Goal: Task Accomplishment & Management: Manage account settings

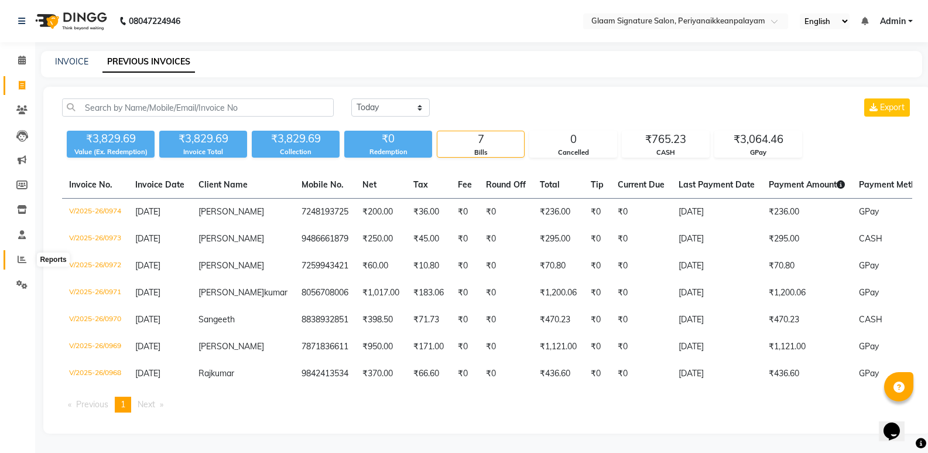
click at [26, 256] on icon at bounding box center [22, 259] width 9 height 9
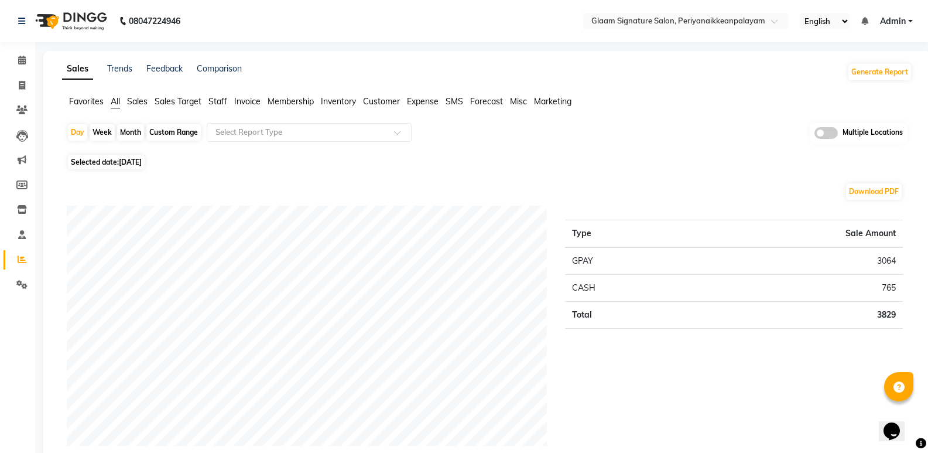
click at [214, 100] on span "Staff" at bounding box center [218, 101] width 19 height 11
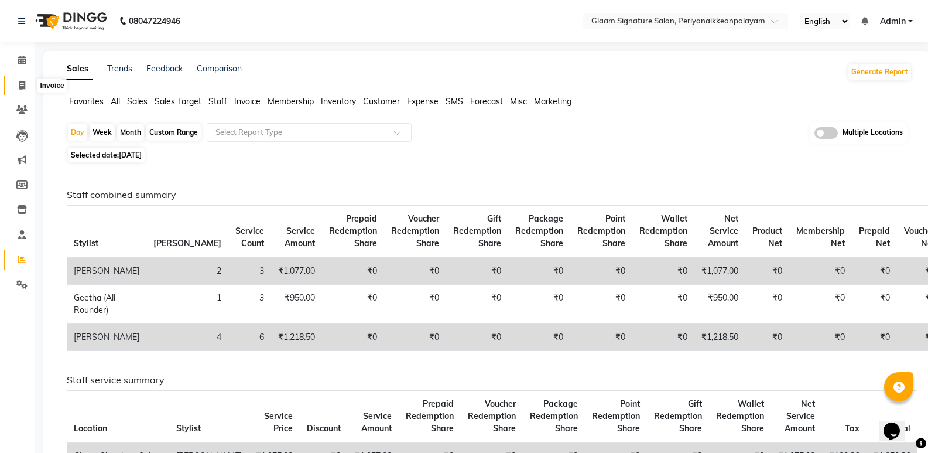
click at [24, 86] on icon at bounding box center [22, 85] width 6 height 9
select select "service"
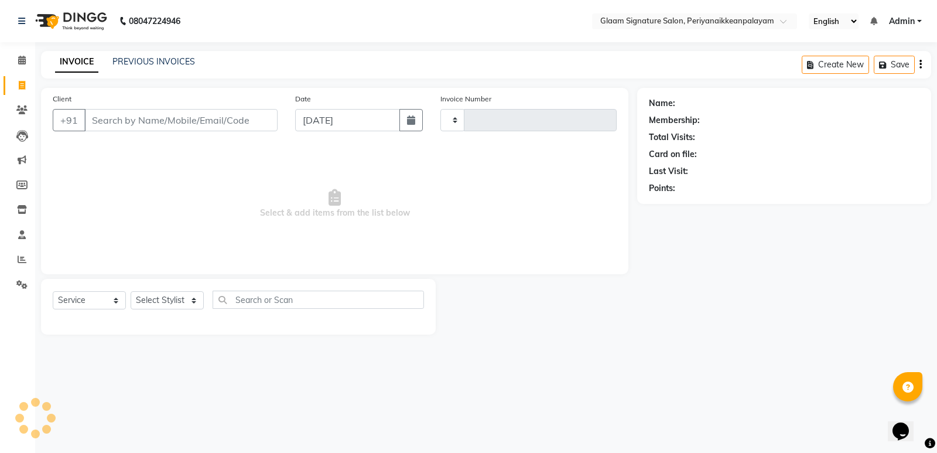
type input "0975"
select select "4039"
click at [138, 115] on input "Client" at bounding box center [180, 120] width 193 height 22
click at [148, 59] on link "PREVIOUS INVOICES" at bounding box center [153, 61] width 83 height 11
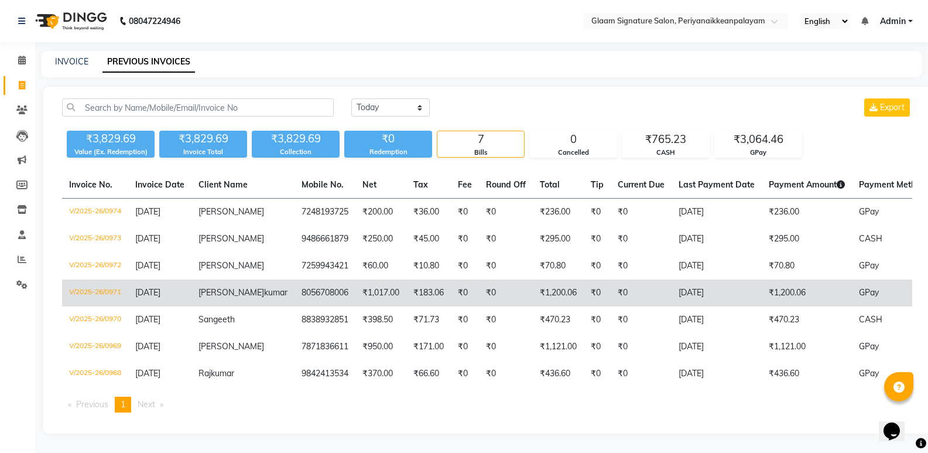
click at [356, 296] on td "₹1,017.00" at bounding box center [381, 292] width 51 height 27
click at [230, 296] on td "[PERSON_NAME]" at bounding box center [243, 292] width 103 height 27
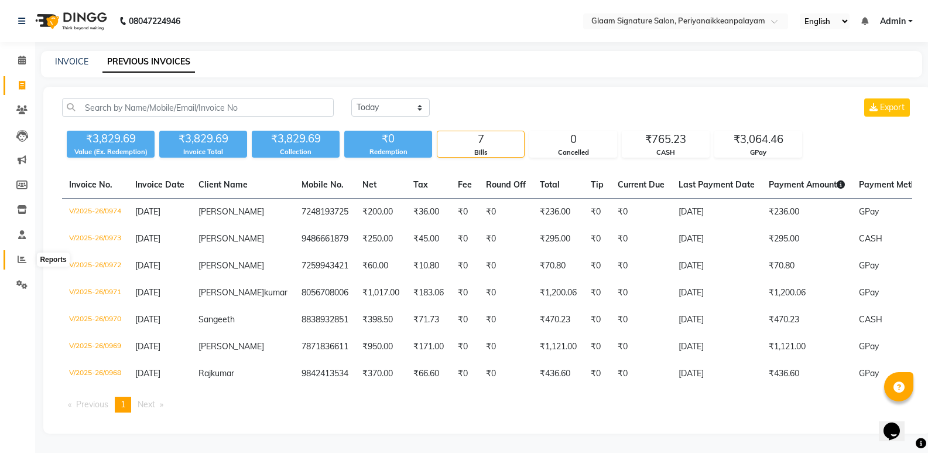
click at [17, 259] on span at bounding box center [22, 259] width 21 height 13
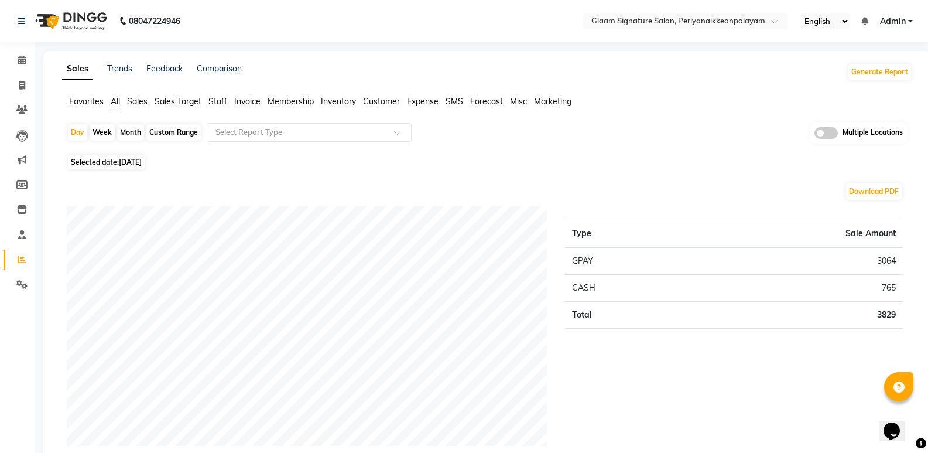
click at [224, 102] on span "Staff" at bounding box center [218, 101] width 19 height 11
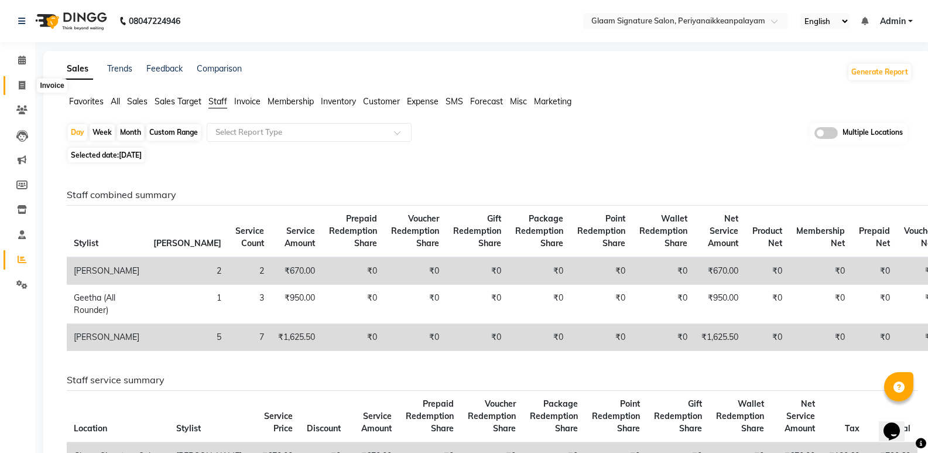
click at [22, 84] on icon at bounding box center [22, 85] width 6 height 9
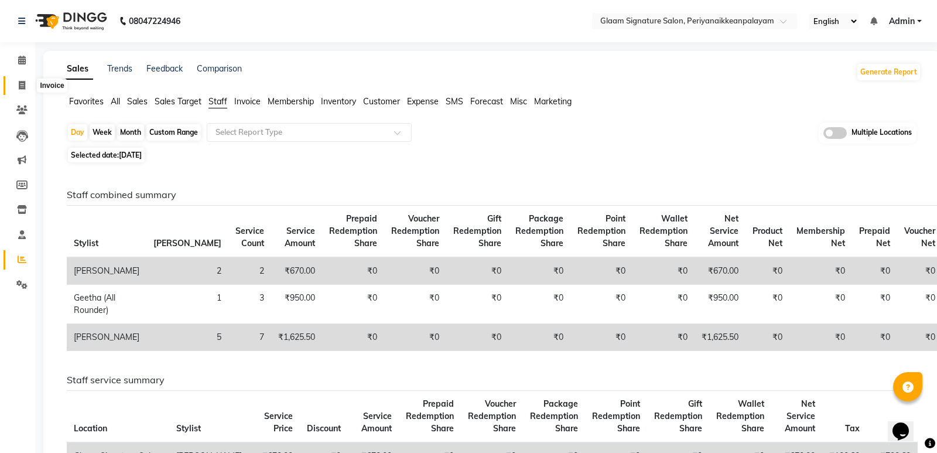
select select "4039"
select select "service"
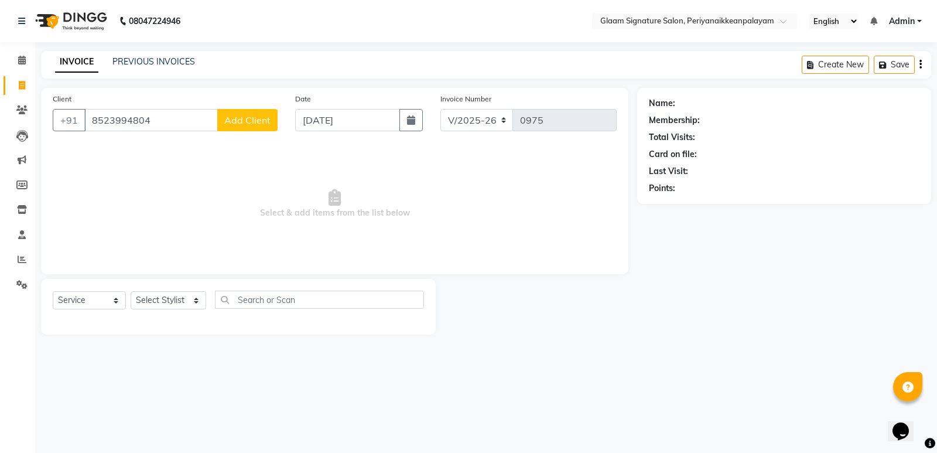
type input "8523994804"
click at [248, 118] on span "Add Client" at bounding box center [247, 120] width 46 height 12
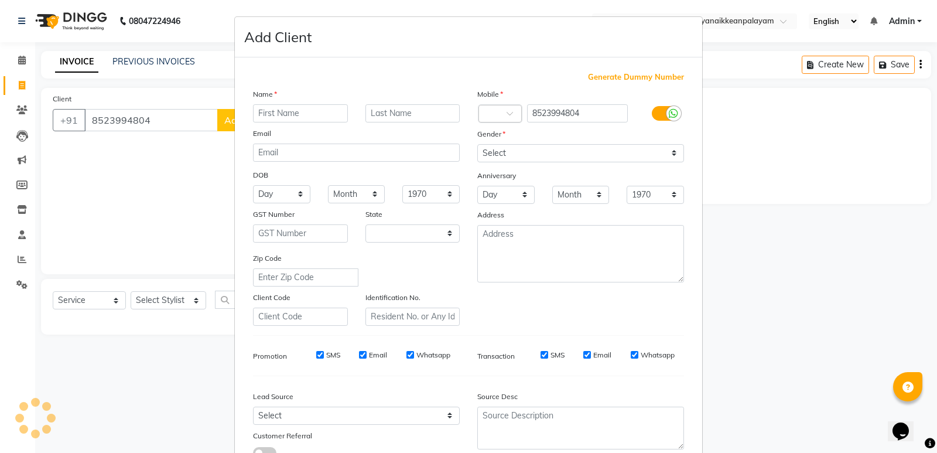
select select "35"
type input "[PERSON_NAME]"
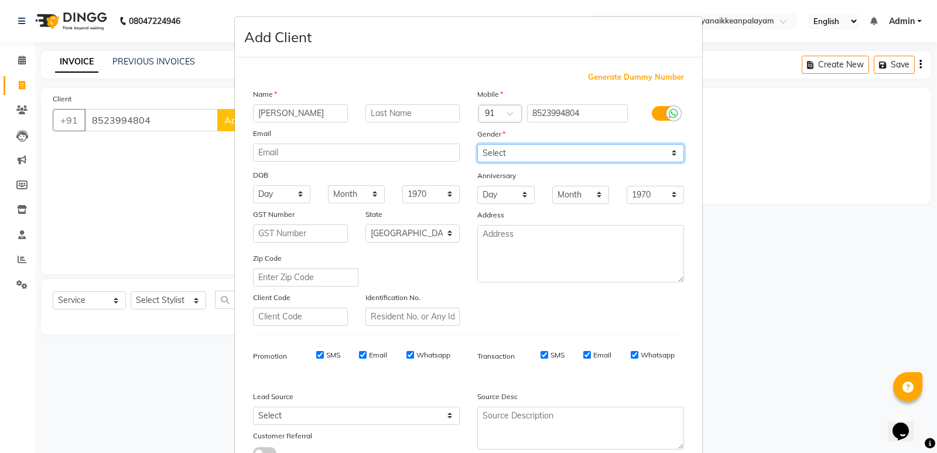
drag, startPoint x: 561, startPoint y: 151, endPoint x: 561, endPoint y: 162, distance: 11.1
click at [561, 151] on select "Select [DEMOGRAPHIC_DATA] [DEMOGRAPHIC_DATA] Other Prefer Not To Say" at bounding box center [580, 153] width 207 height 18
select select "[DEMOGRAPHIC_DATA]"
click at [477, 144] on select "Select [DEMOGRAPHIC_DATA] [DEMOGRAPHIC_DATA] Other Prefer Not To Say" at bounding box center [580, 153] width 207 height 18
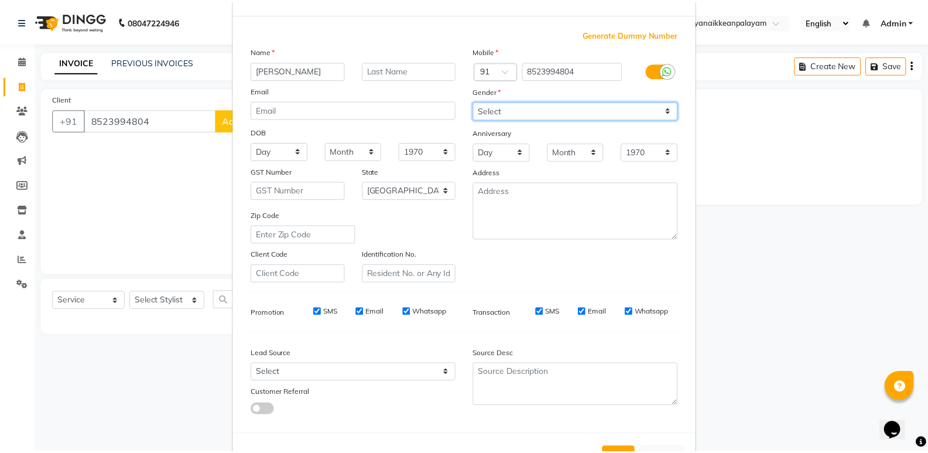
scroll to position [88, 0]
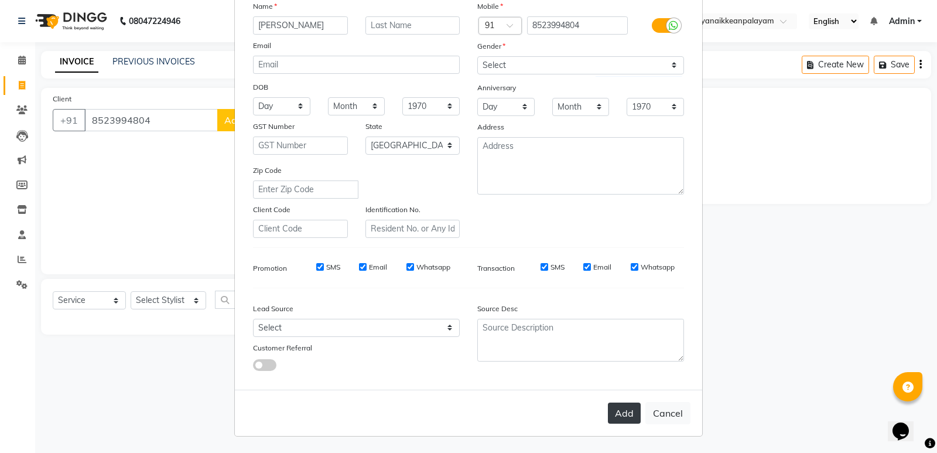
click at [608, 409] on button "Add" at bounding box center [624, 412] width 33 height 21
select select
select select "null"
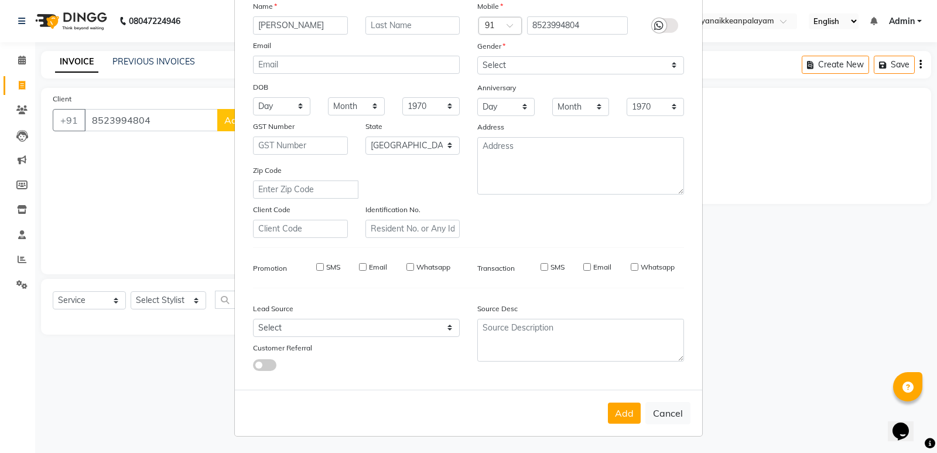
select select
checkbox input "false"
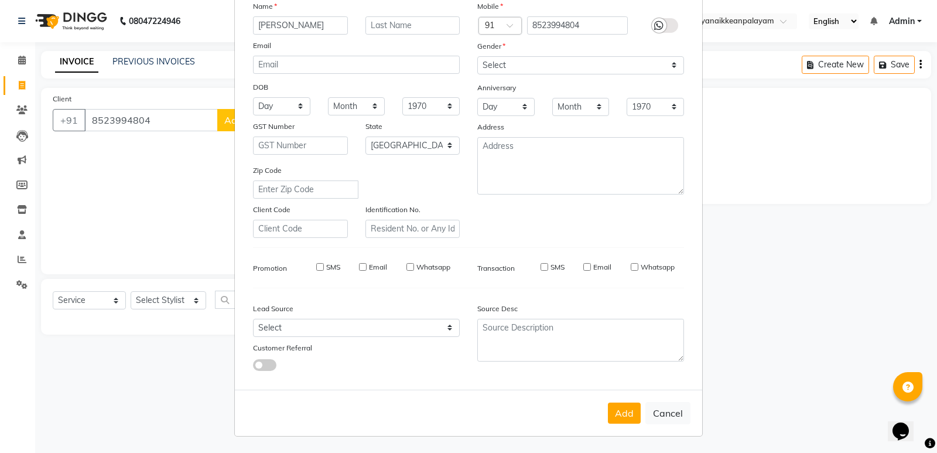
checkbox input "false"
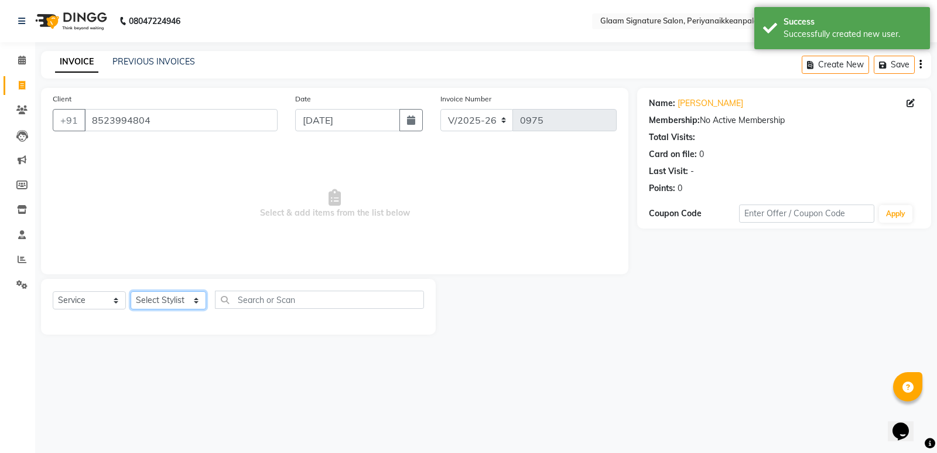
click at [182, 298] on select "Select Stylist Amma Asia [PERSON_NAME] [PERSON_NAME] (all rounder) [PERSON_NAME…" at bounding box center [169, 300] width 76 height 18
select select "20985"
click at [131, 291] on select "Select Stylist Amma Asia [PERSON_NAME] [PERSON_NAME] (all rounder) [PERSON_NAME…" at bounding box center [169, 300] width 76 height 18
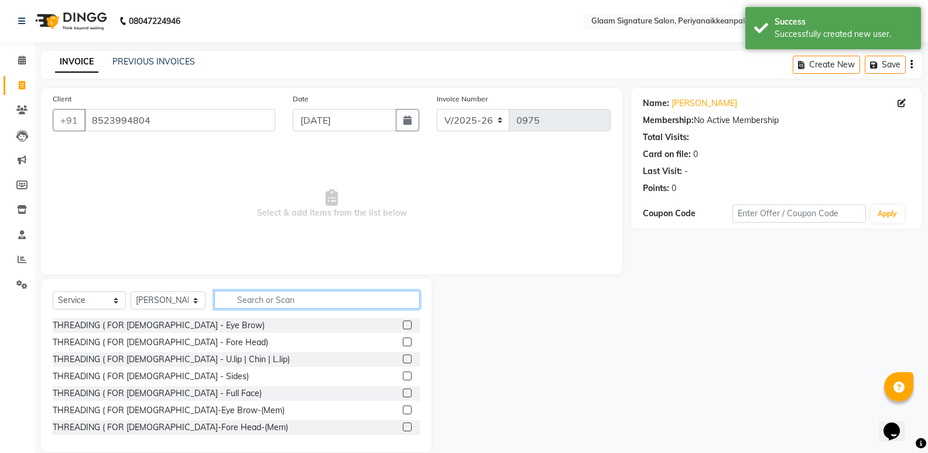
click at [267, 298] on input "text" at bounding box center [317, 300] width 206 height 18
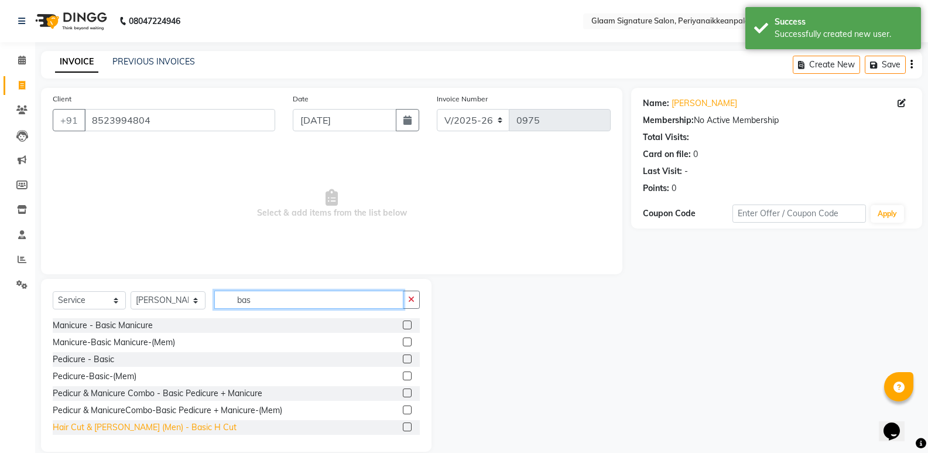
type input "bas"
click at [161, 428] on div "Hair Cut & [PERSON_NAME] (Men) - Basic H Cut" at bounding box center [145, 427] width 184 height 12
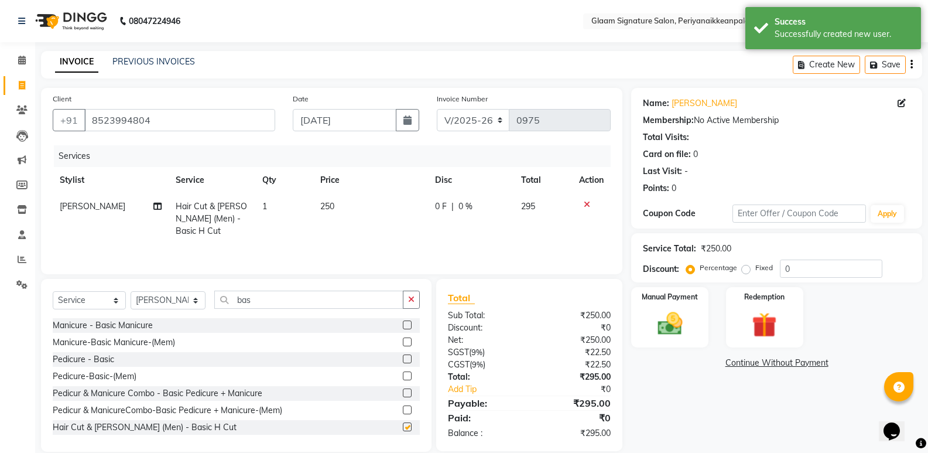
checkbox input "false"
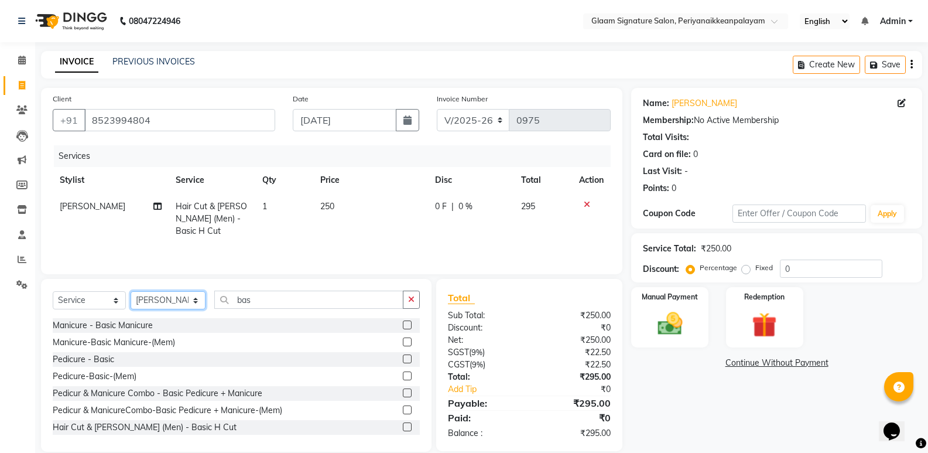
click at [194, 301] on select "Select Stylist Amma Asia [PERSON_NAME] [PERSON_NAME] (all rounder) [PERSON_NAME…" at bounding box center [168, 300] width 75 height 18
click at [283, 276] on div "Client [PHONE_NUMBER] Date [DATE] Invoice Number V/2025 V/[PHONE_NUMBER] Servic…" at bounding box center [331, 270] width 599 height 364
drag, startPoint x: 264, startPoint y: 306, endPoint x: 213, endPoint y: 306, distance: 51.0
click at [214, 306] on input "bas" at bounding box center [308, 300] width 189 height 18
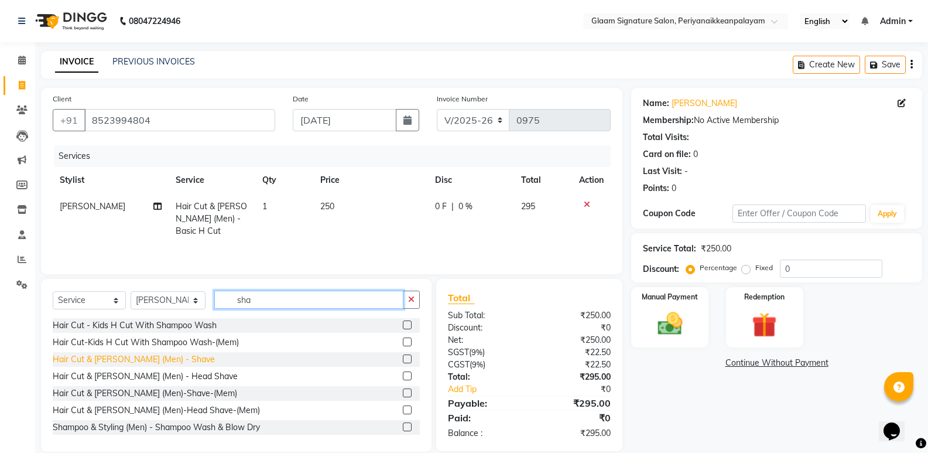
type input "sha"
click at [170, 355] on div "Hair Cut & [PERSON_NAME] (Men) - Shave" at bounding box center [134, 359] width 162 height 12
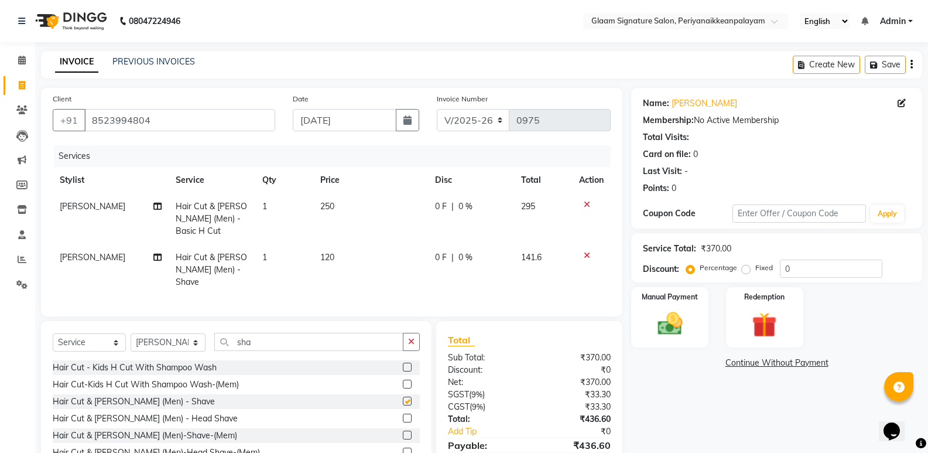
checkbox input "false"
click at [675, 325] on img at bounding box center [670, 324] width 42 height 30
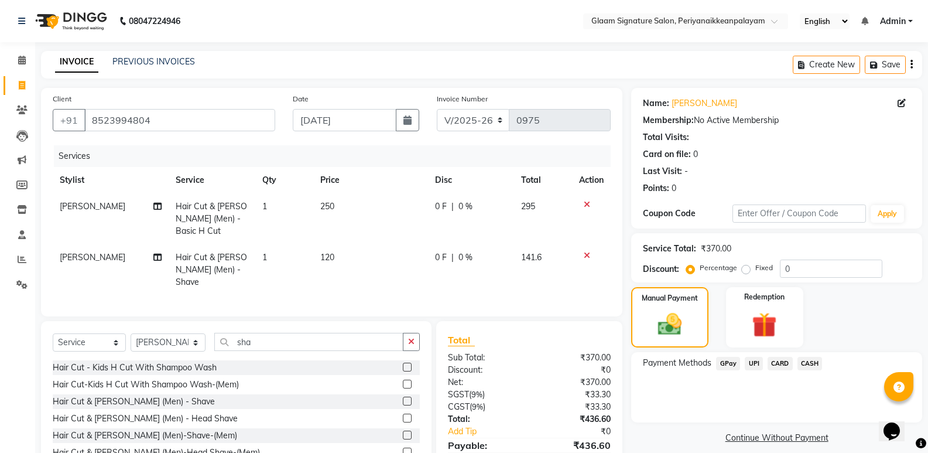
click at [730, 360] on span "GPay" at bounding box center [728, 363] width 24 height 13
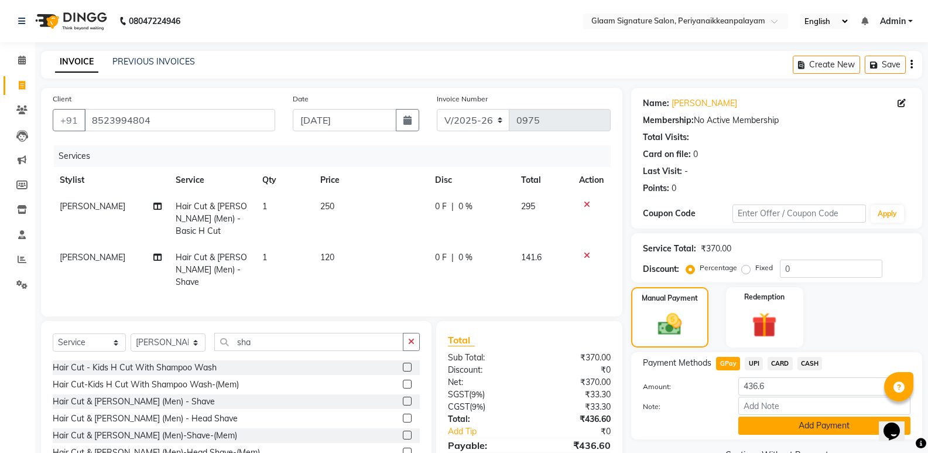
click at [777, 419] on button "Add Payment" at bounding box center [825, 425] width 172 height 18
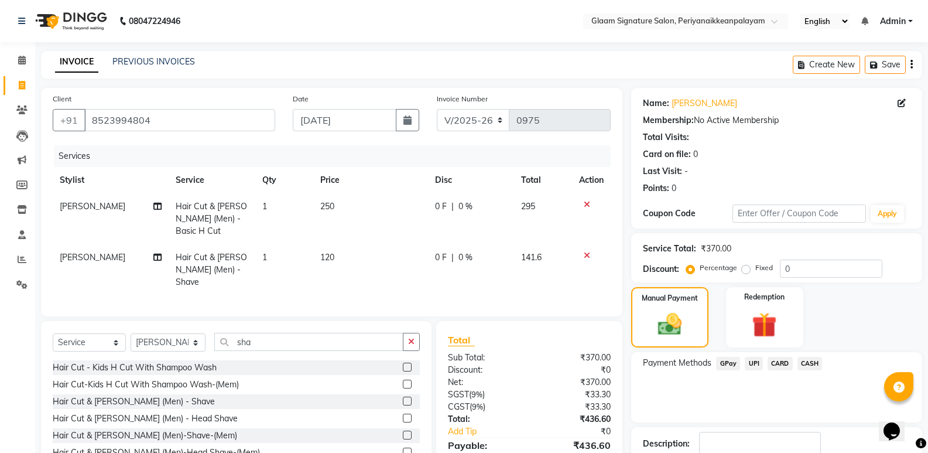
scroll to position [79, 0]
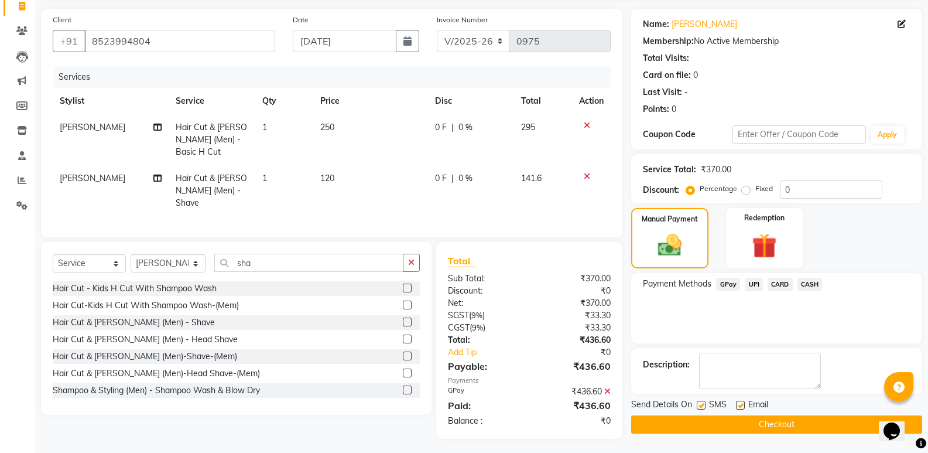
click at [750, 425] on button "Checkout" at bounding box center [776, 424] width 291 height 18
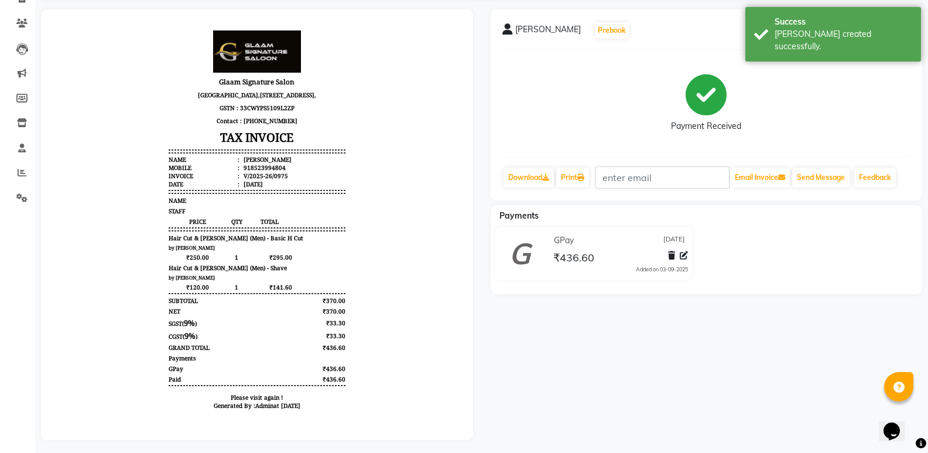
scroll to position [100, 0]
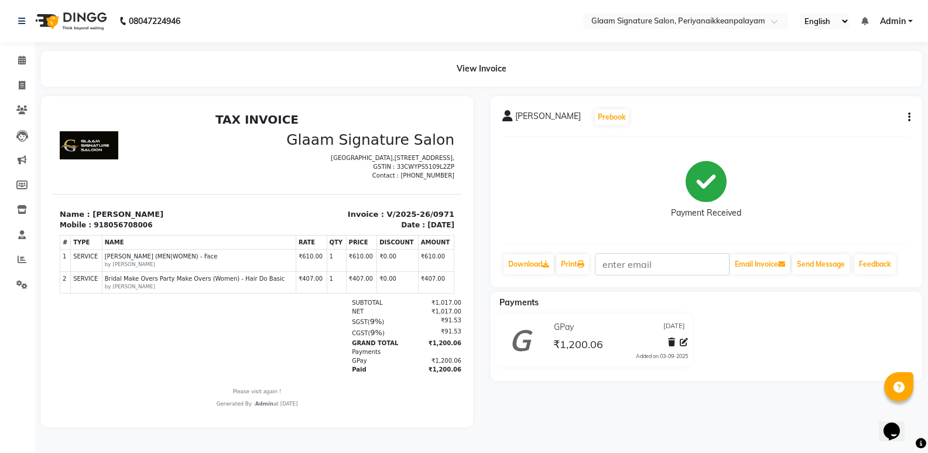
click at [907, 118] on button "button" at bounding box center [907, 117] width 7 height 12
click at [863, 103] on div "Split Service Amount" at bounding box center [851, 102] width 80 height 15
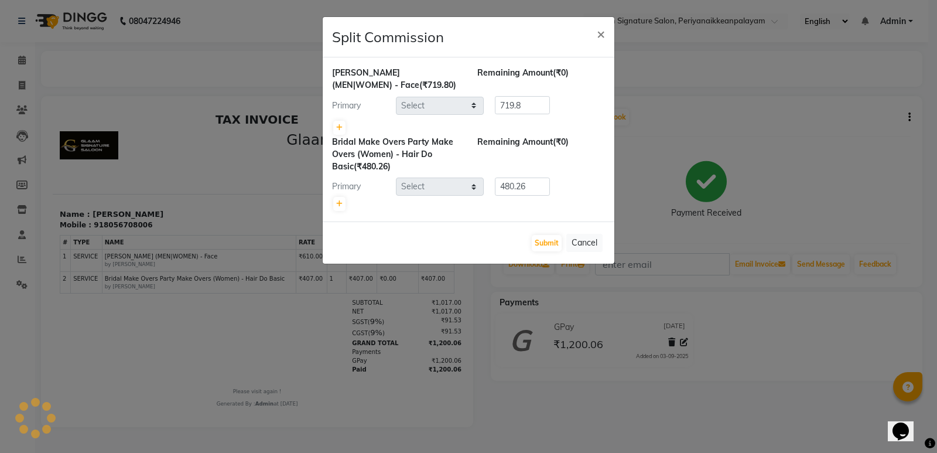
select select "78483"
click at [599, 36] on span "×" at bounding box center [601, 34] width 8 height 18
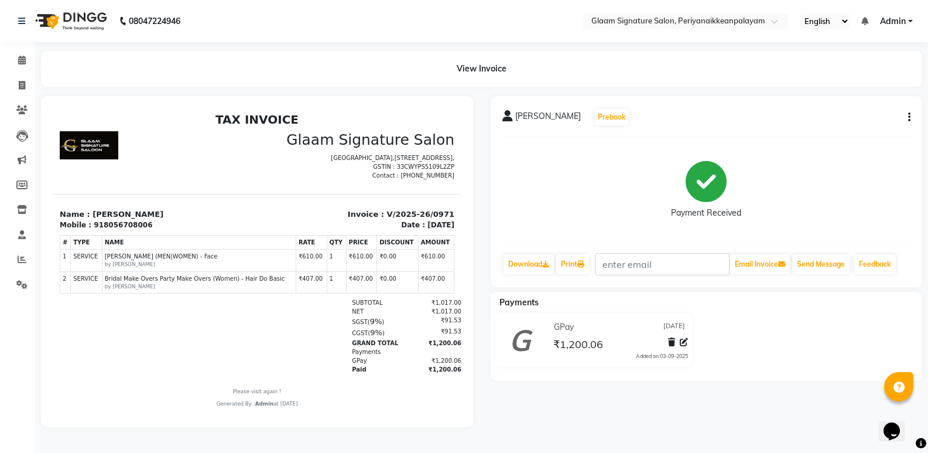
click at [911, 115] on div "Sathish kumar Prebook Payment Received Download Print Email Invoice Send Messag…" at bounding box center [707, 191] width 432 height 191
click at [910, 118] on icon "button" at bounding box center [910, 117] width 2 height 1
click at [849, 132] on div "Edit Invoice" at bounding box center [851, 132] width 80 height 15
select select "service"
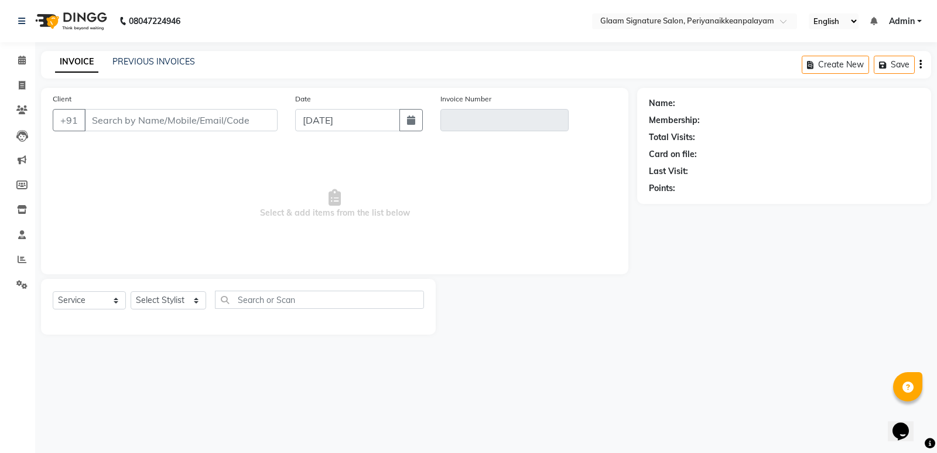
type input "8056708006"
type input "V/2025-26/0971"
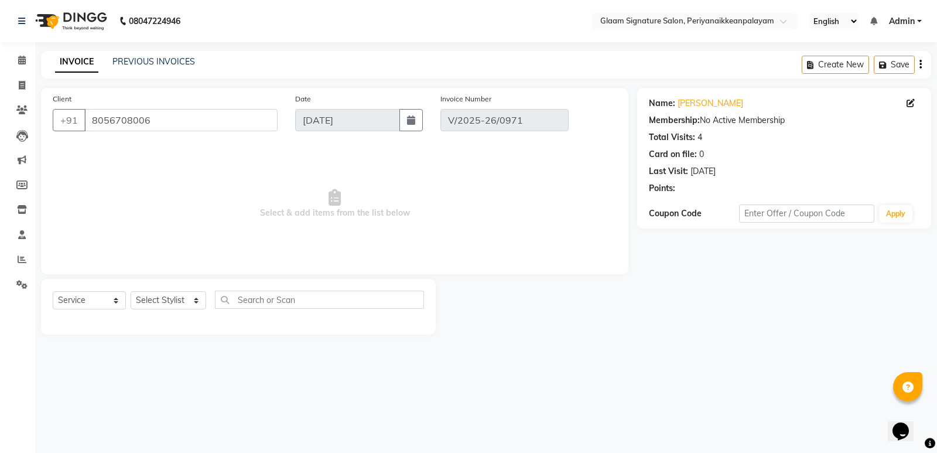
select select "select"
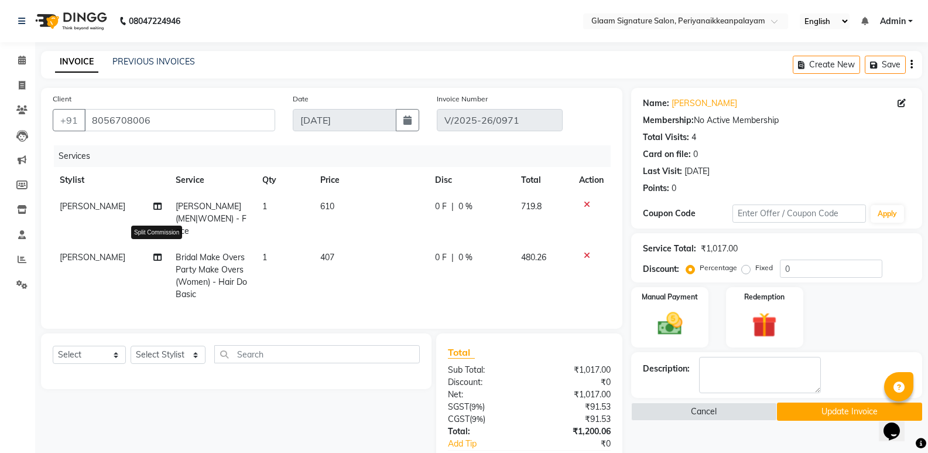
click at [153, 253] on icon at bounding box center [157, 257] width 8 height 8
select select "78483"
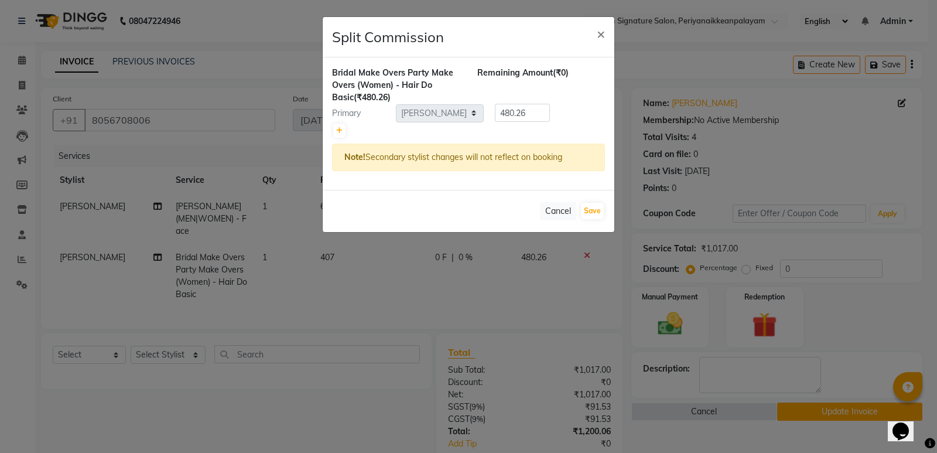
click at [415, 288] on ngb-modal-window "Split Commission × Bridal Make Overs Party Make Overs (Women) - Hair Do Basic (…" at bounding box center [468, 226] width 937 height 453
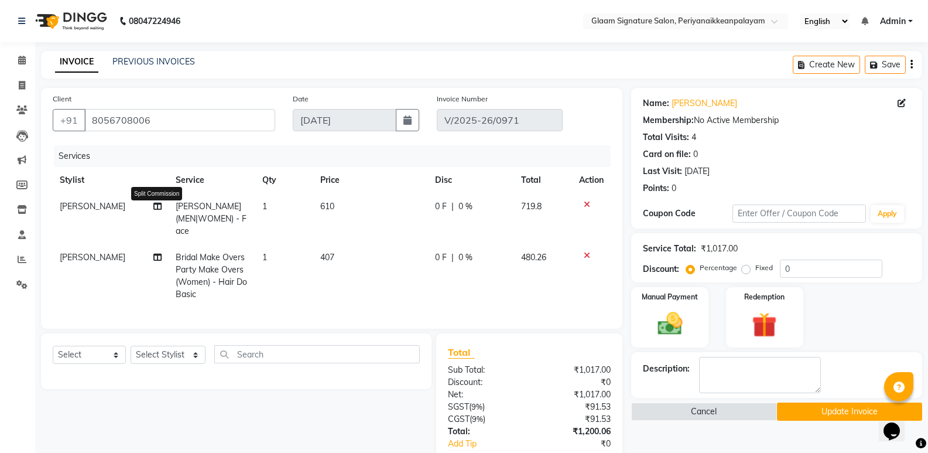
click at [158, 203] on icon at bounding box center [157, 206] width 8 height 8
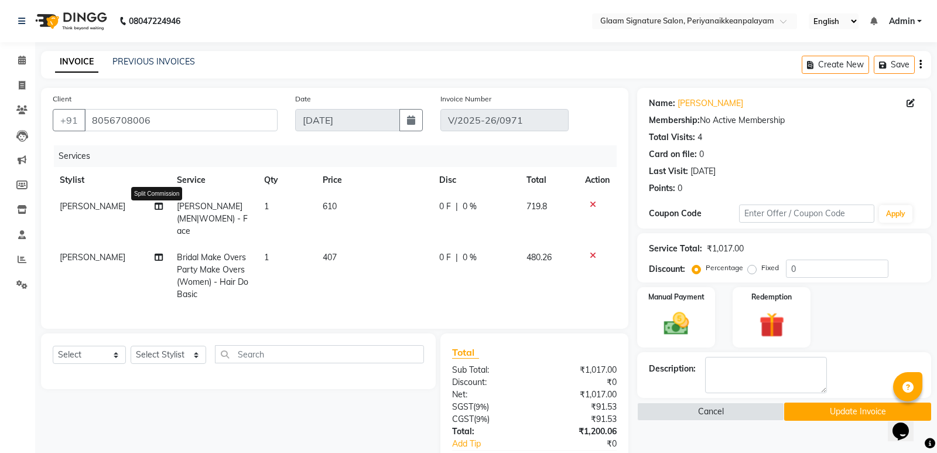
select select "78483"
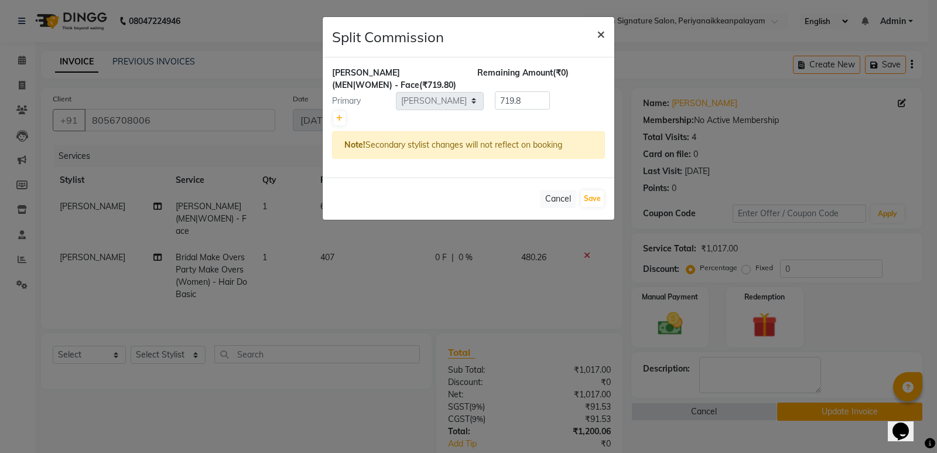
click at [600, 33] on span "×" at bounding box center [601, 34] width 8 height 18
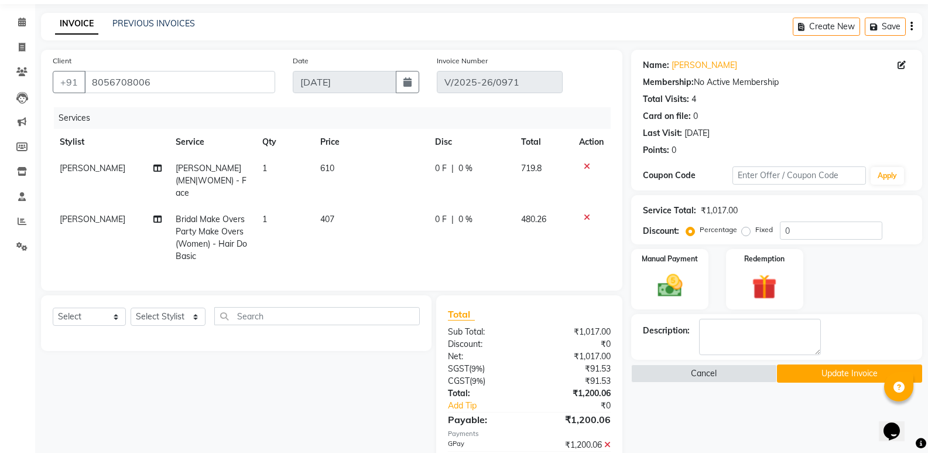
scroll to position [59, 0]
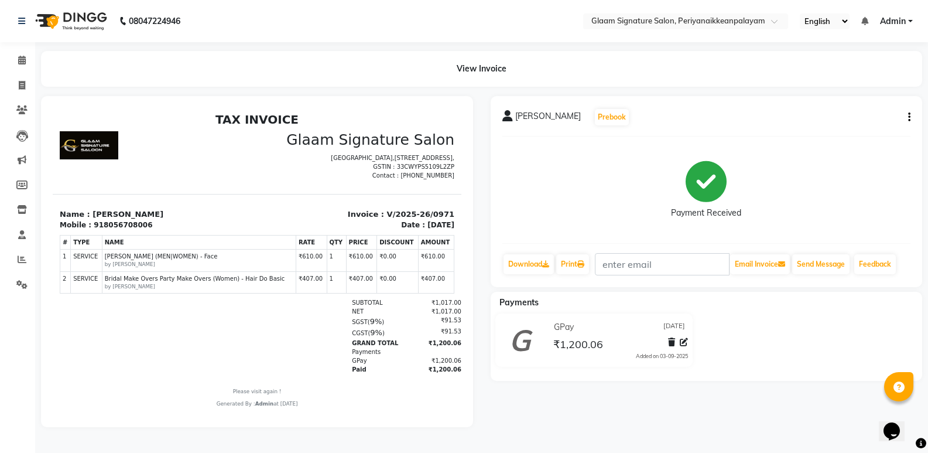
click at [909, 117] on icon "button" at bounding box center [910, 117] width 2 height 1
click at [842, 117] on div "Edit Item Staff" at bounding box center [851, 117] width 80 height 15
select select
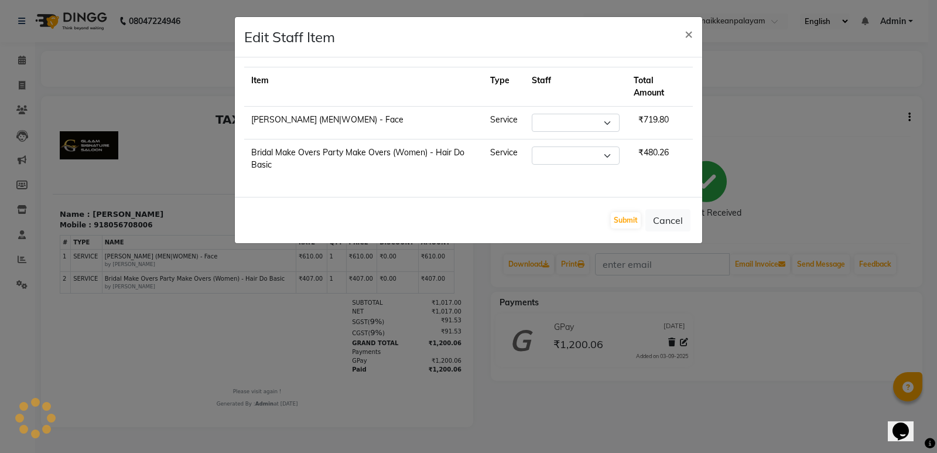
select select "78483"
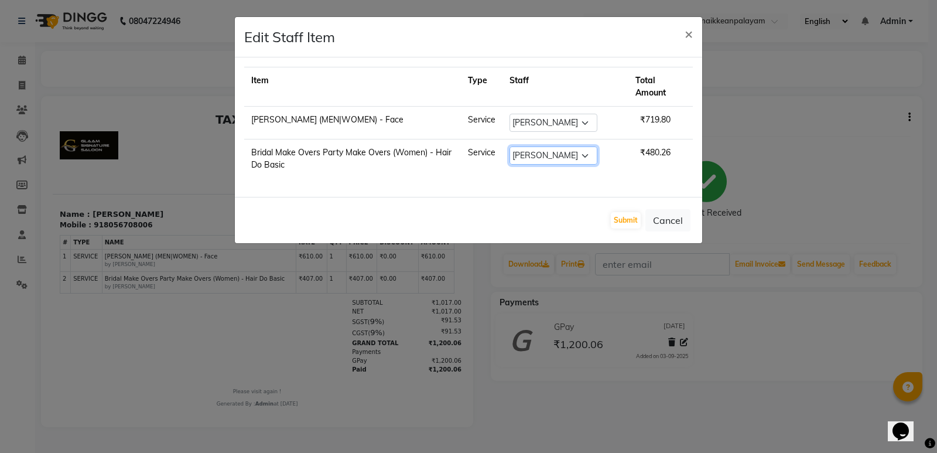
click at [572, 153] on select "Select Amma Asia Devika geetha (all rounder) MOHAMED SHAHNAWAZ Rakki Saranya Sh…" at bounding box center [554, 155] width 88 height 18
select select "20985"
click at [517, 146] on select "Select Amma Asia Devika geetha (all rounder) MOHAMED SHAHNAWAZ Rakki Saranya Sh…" at bounding box center [554, 155] width 88 height 18
click at [623, 219] on button "Submit" at bounding box center [626, 220] width 30 height 16
